Goal: Information Seeking & Learning: Learn about a topic

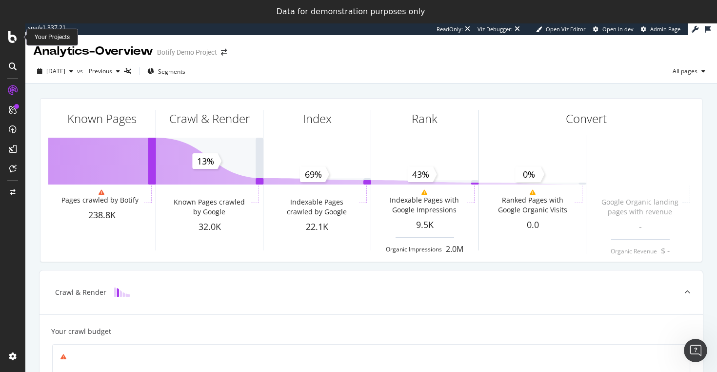
click at [14, 34] on icon at bounding box center [12, 37] width 9 height 12
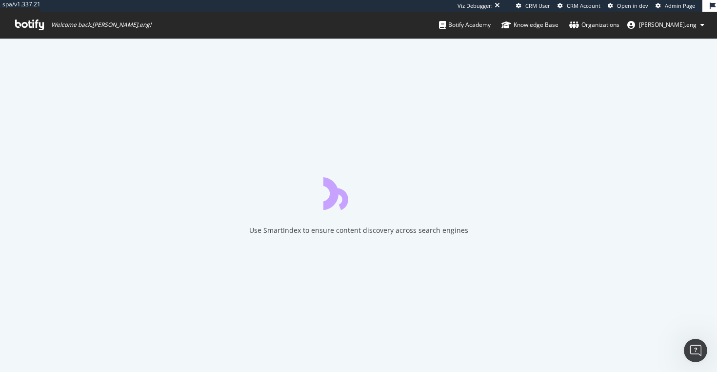
click at [491, 31] on link "Botify Academy" at bounding box center [465, 25] width 52 height 26
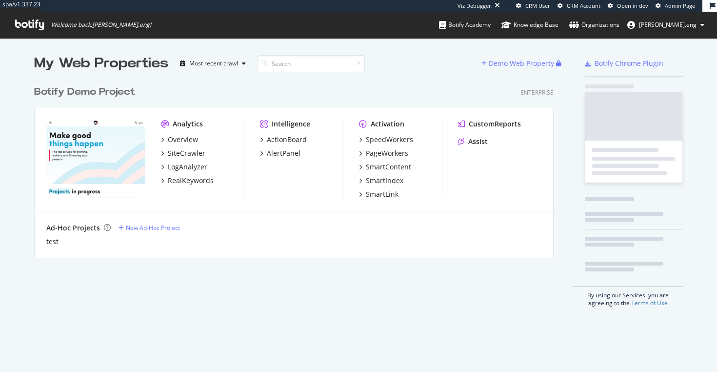
scroll to position [372, 717]
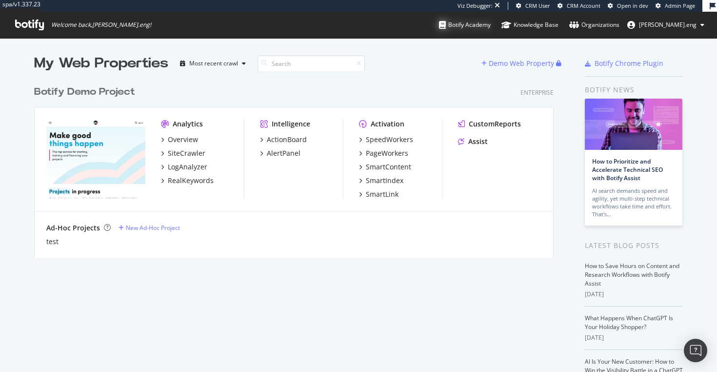
click at [491, 23] on div "Botify Academy" at bounding box center [465, 25] width 52 height 10
